Goal: Use online tool/utility: Use online tool/utility

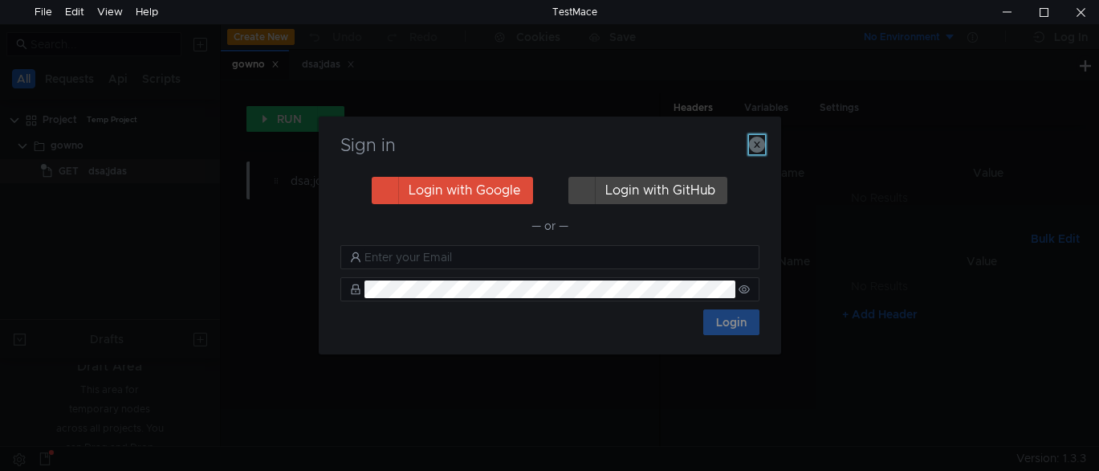
drag, startPoint x: 756, startPoint y: 140, endPoint x: 742, endPoint y: 141, distance: 13.7
click at [756, 140] on icon "button" at bounding box center [757, 145] width 16 height 16
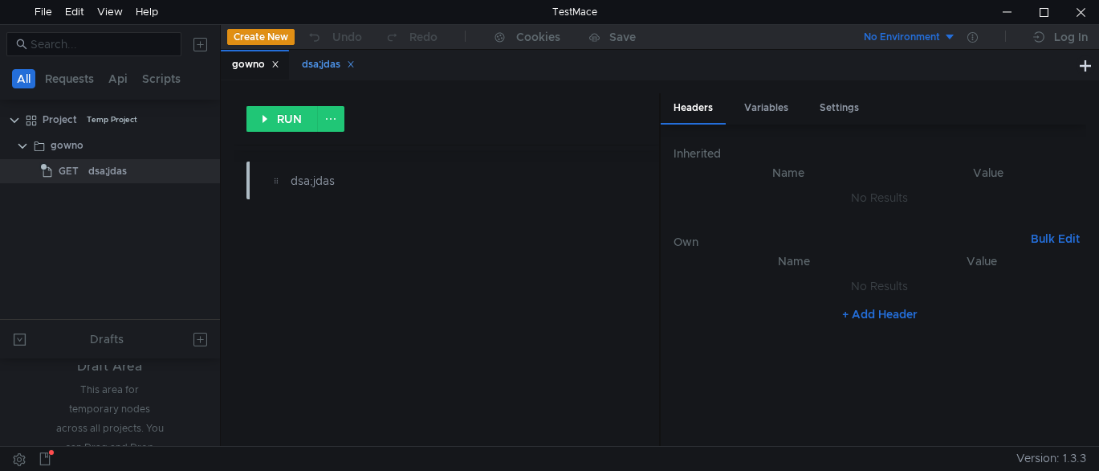
click at [332, 59] on div "dsa;jdas" at bounding box center [328, 64] width 53 height 17
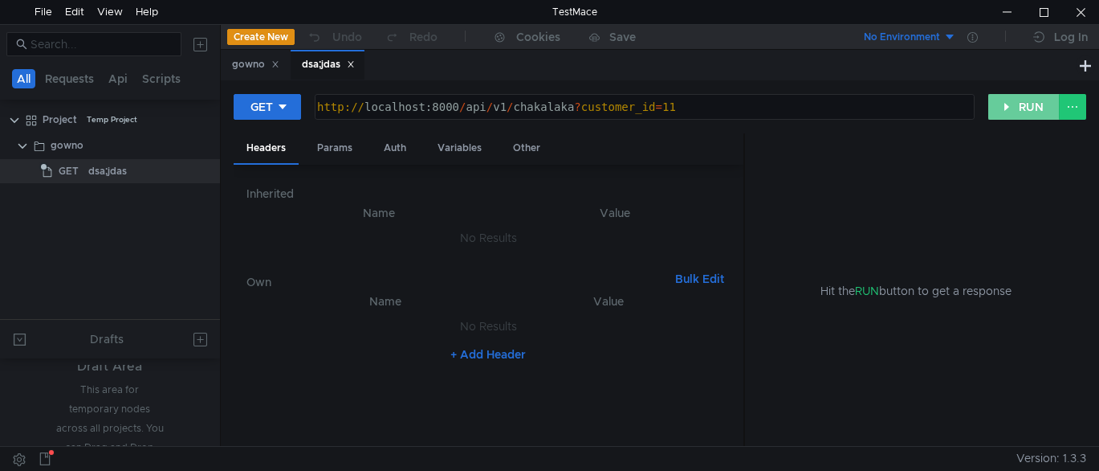
click at [996, 105] on button "RUN" at bounding box center [1023, 107] width 71 height 26
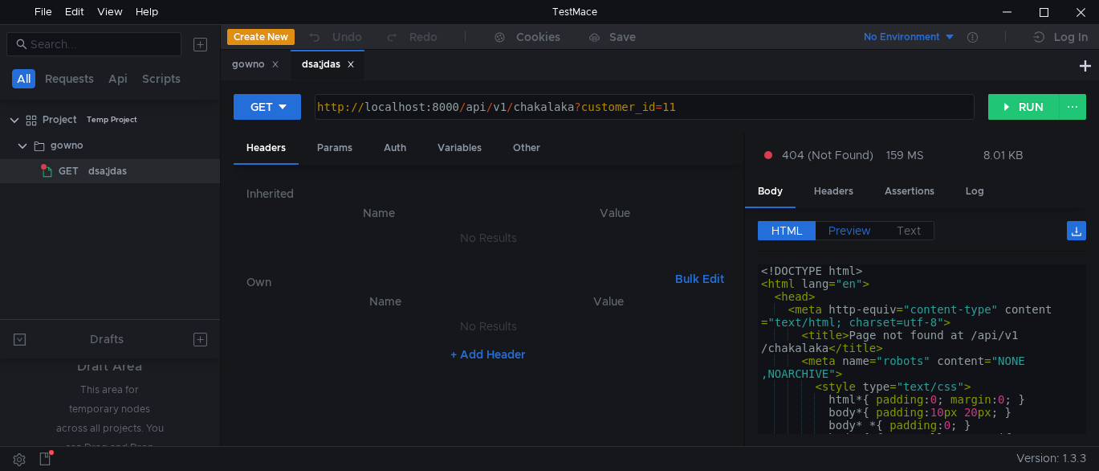
click at [841, 224] on span "Preview" at bounding box center [850, 230] width 43 height 14
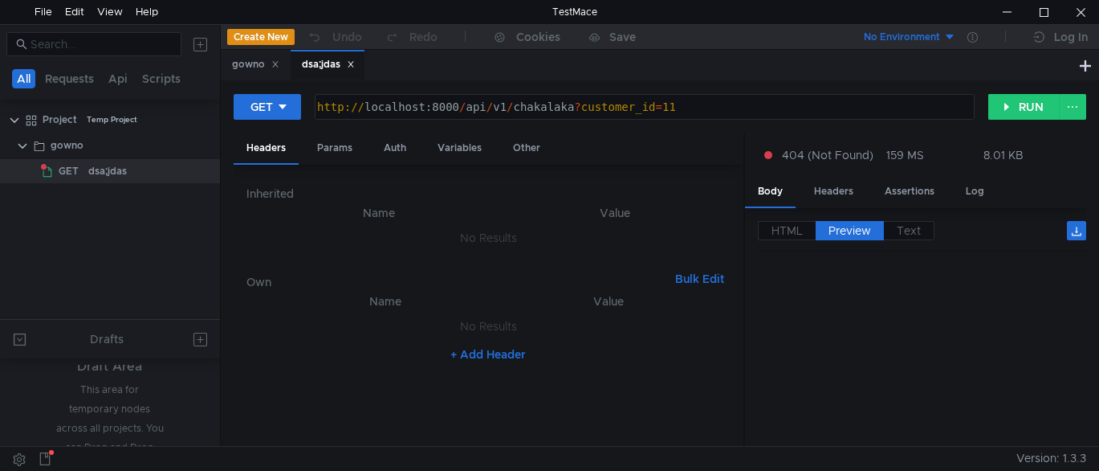
click at [518, 112] on div "http:// localhost:8000 / api / v1 / chakalaka ? customer_id = 11" at bounding box center [643, 119] width 658 height 39
click at [601, 100] on div "http:// localhost:8000 / api / v1 / chakalaka ? customer_id = 11" at bounding box center [643, 119] width 658 height 39
paste textarea "ai-ad-group-recommendations"
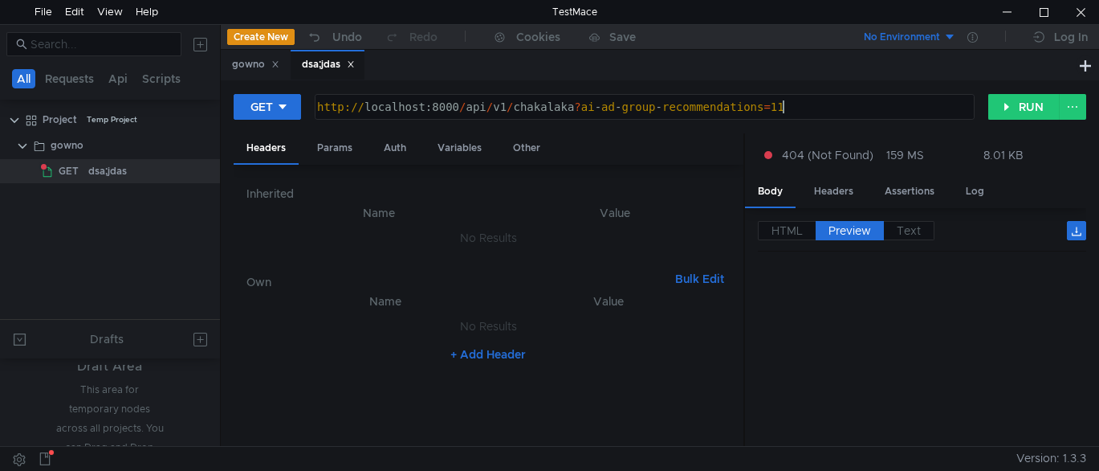
click at [825, 108] on div "http:// localhost:8000 / api / v1 / chakalaka ? ai - ad - group - recommendatio…" at bounding box center [643, 119] width 658 height 39
click at [1006, 101] on button "RUN" at bounding box center [1023, 107] width 71 height 26
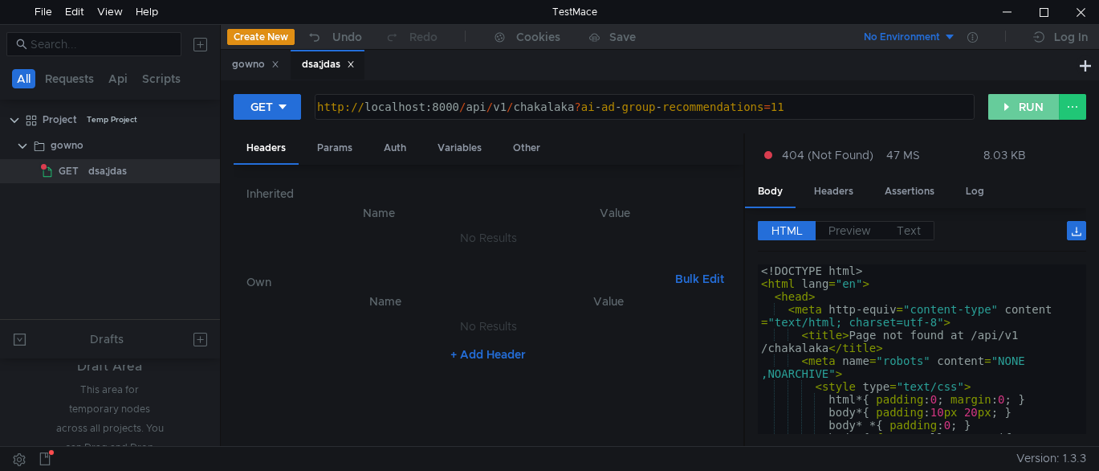
click at [1020, 110] on button "RUN" at bounding box center [1023, 107] width 71 height 26
click at [559, 104] on div "http:// localhost:8000 / api / v1 / chakalaka ? ai - ad - group - recommendatio…" at bounding box center [643, 119] width 658 height 39
click at [535, 106] on div "http:// localhost:8000 / api / v1 / chakalaka ? customer_id = 11" at bounding box center [643, 119] width 658 height 39
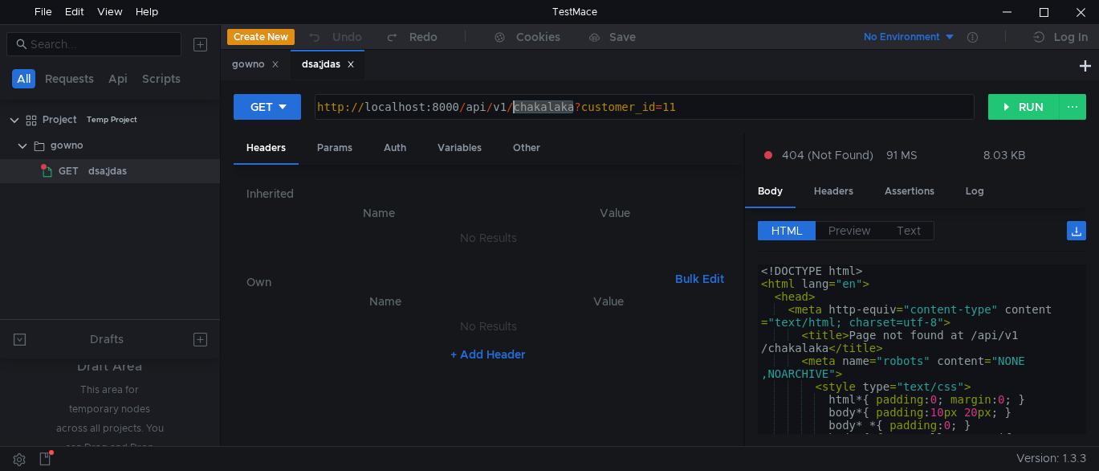
paste textarea "ai-ad-group-recommendations"
type textarea "[URL]"
click at [1027, 106] on button "RUN" at bounding box center [1023, 107] width 71 height 26
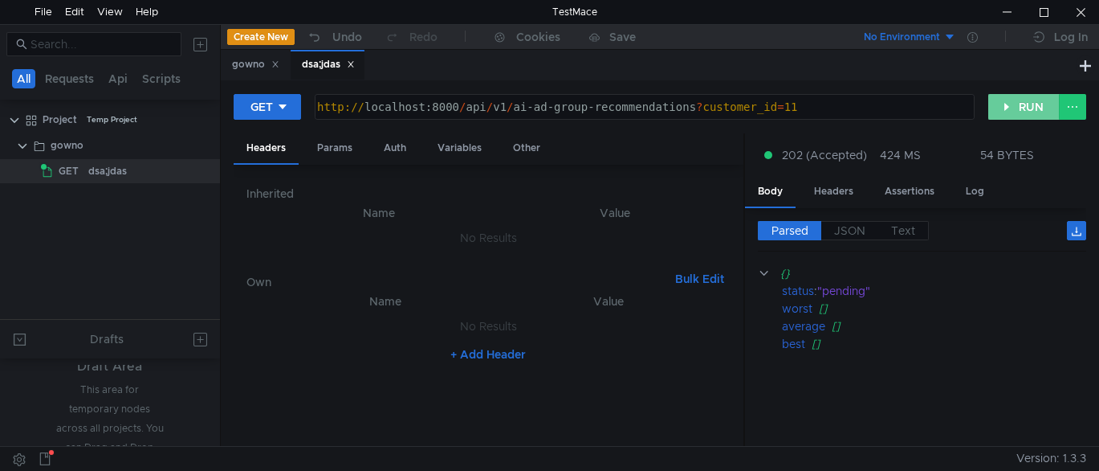
click at [1013, 109] on button "RUN" at bounding box center [1023, 107] width 71 height 26
click at [859, 225] on span "JSON" at bounding box center [849, 230] width 31 height 14
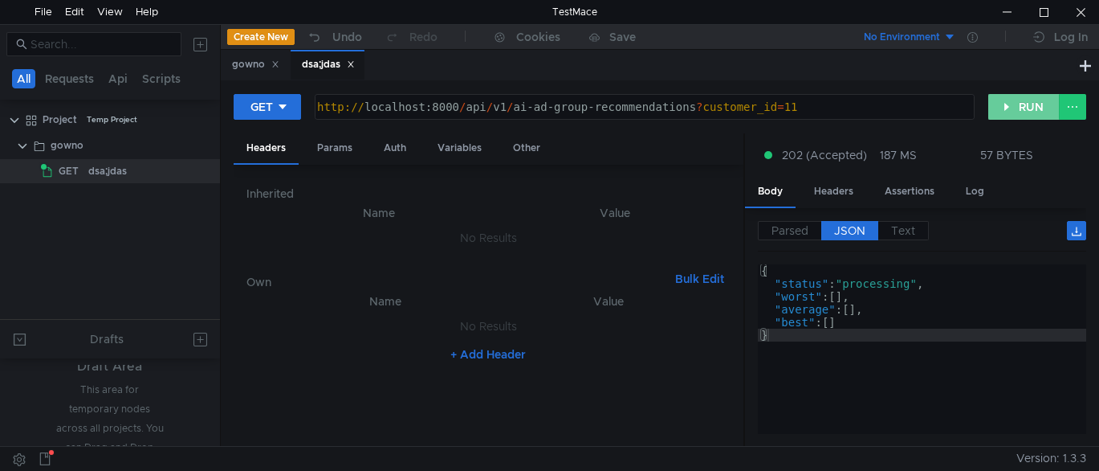
click at [1014, 109] on button "RUN" at bounding box center [1023, 107] width 71 height 26
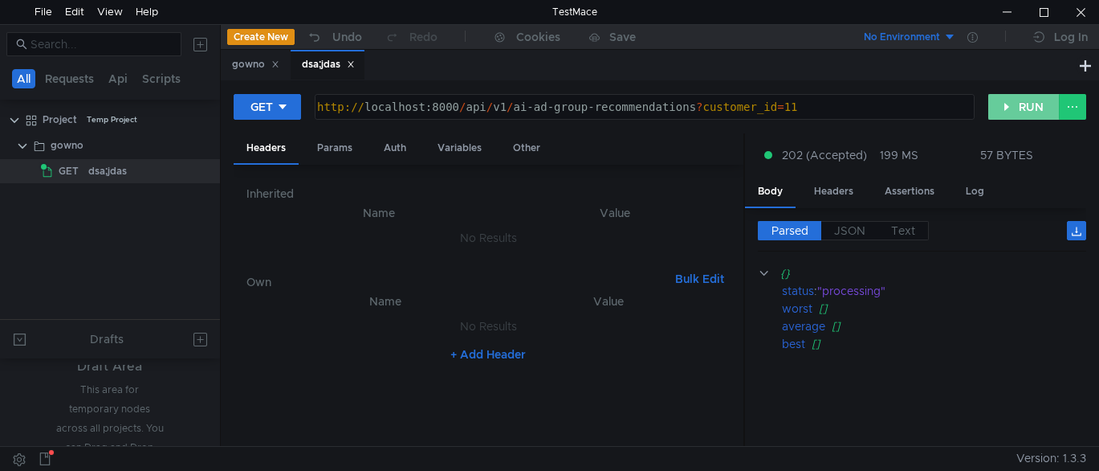
click at [1021, 101] on button "RUN" at bounding box center [1023, 107] width 71 height 26
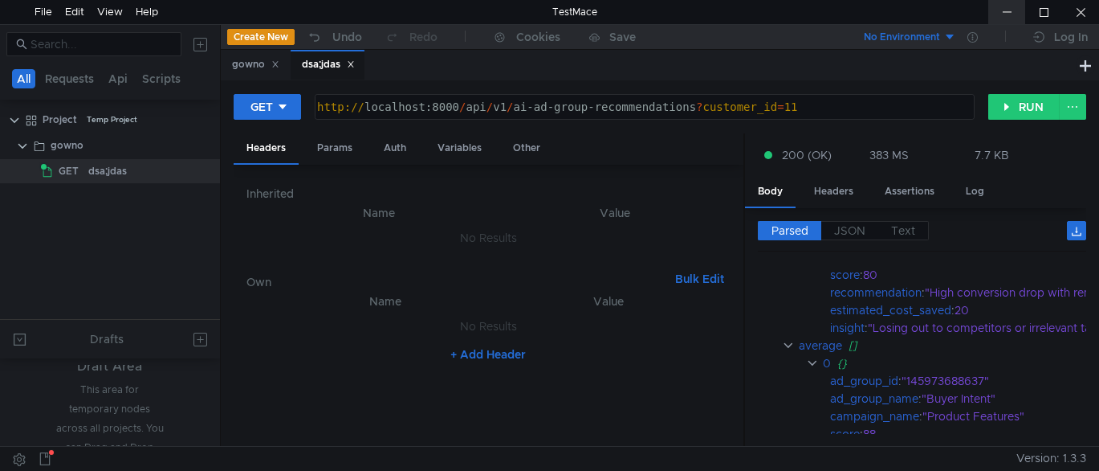
scroll to position [1285, 0]
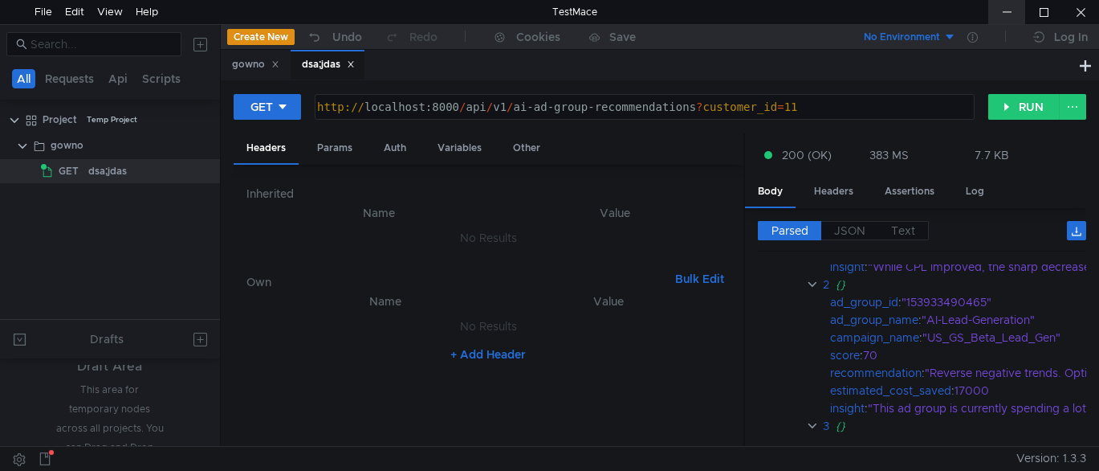
click at [1014, 14] on div at bounding box center [1006, 12] width 37 height 24
click at [1005, 106] on button "RUN" at bounding box center [1023, 107] width 71 height 26
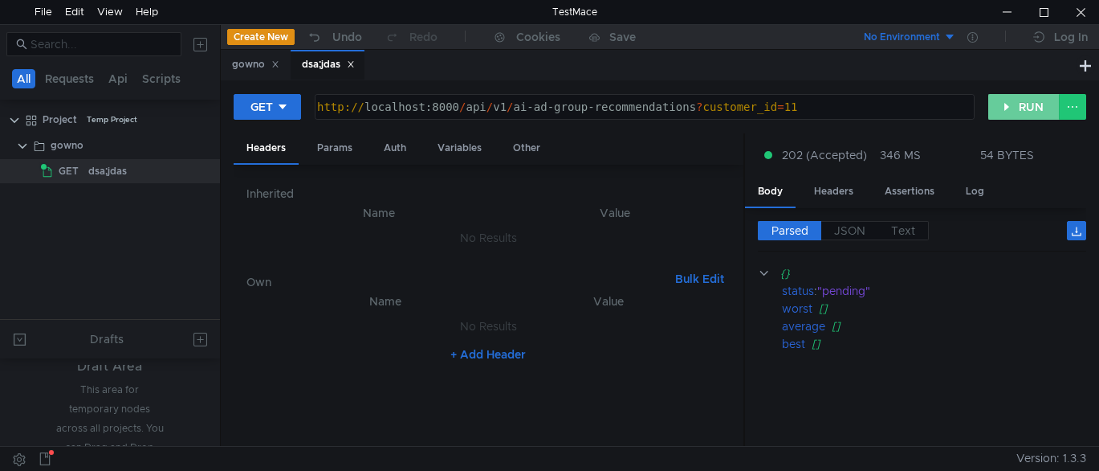
scroll to position [0, 0]
click at [1006, 107] on button "RUN" at bounding box center [1023, 107] width 71 height 26
click at [1004, 112] on button "RUN" at bounding box center [1023, 107] width 71 height 26
click at [1020, 111] on button "RUN" at bounding box center [1023, 107] width 71 height 26
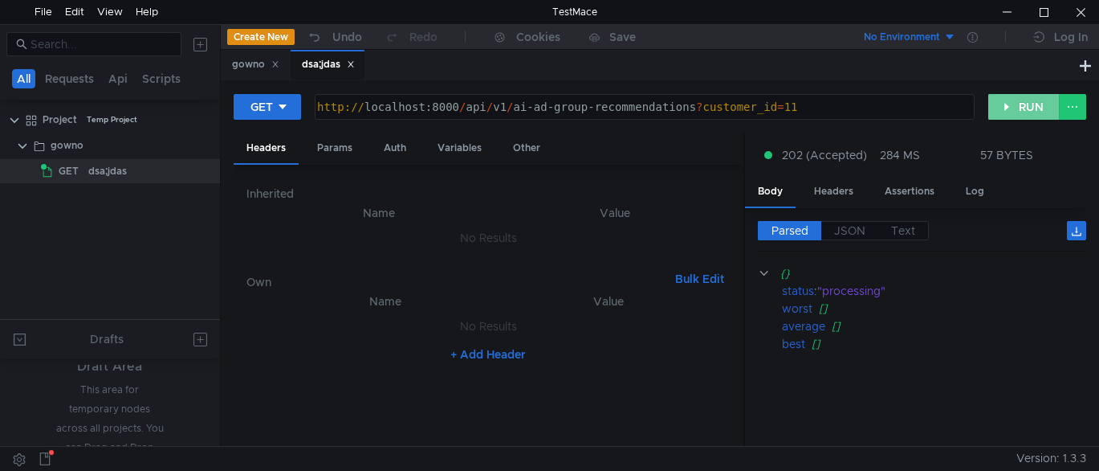
click at [1020, 111] on button "RUN" at bounding box center [1023, 107] width 71 height 26
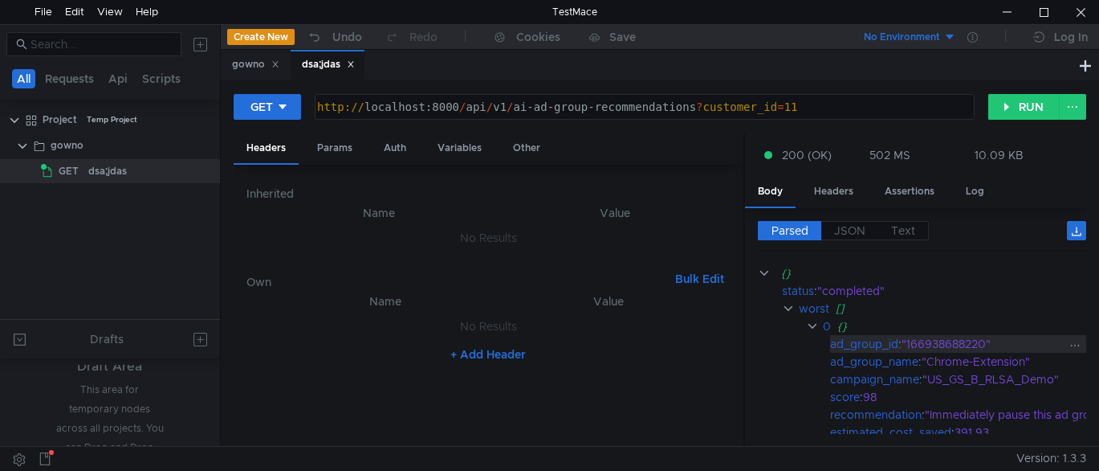
scroll to position [80, 0]
